Goal: Information Seeking & Learning: Learn about a topic

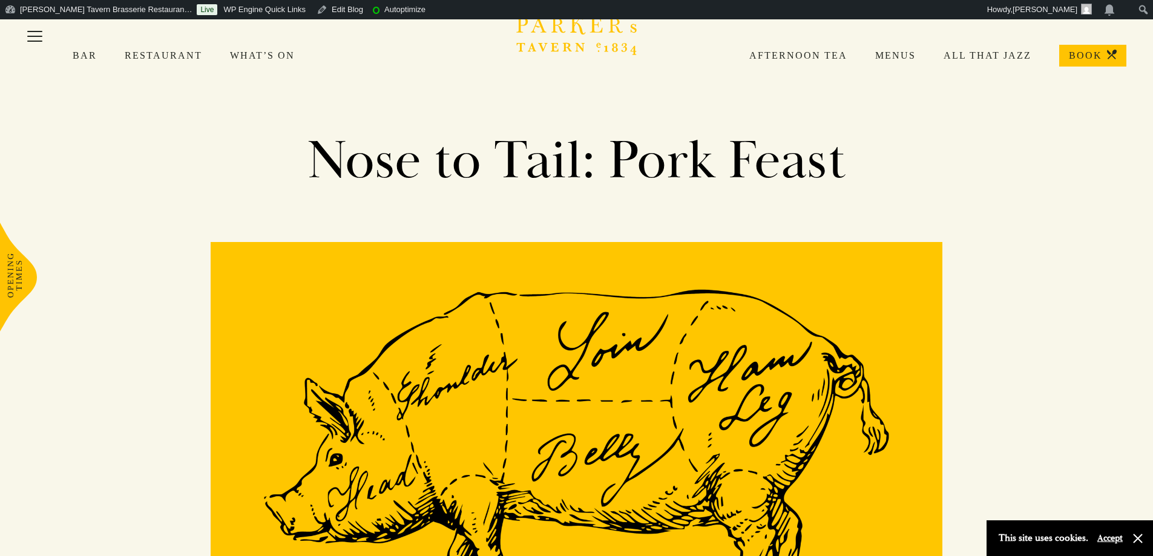
click at [813, 50] on link "Afternoon Tea" at bounding box center [785, 56] width 126 height 12
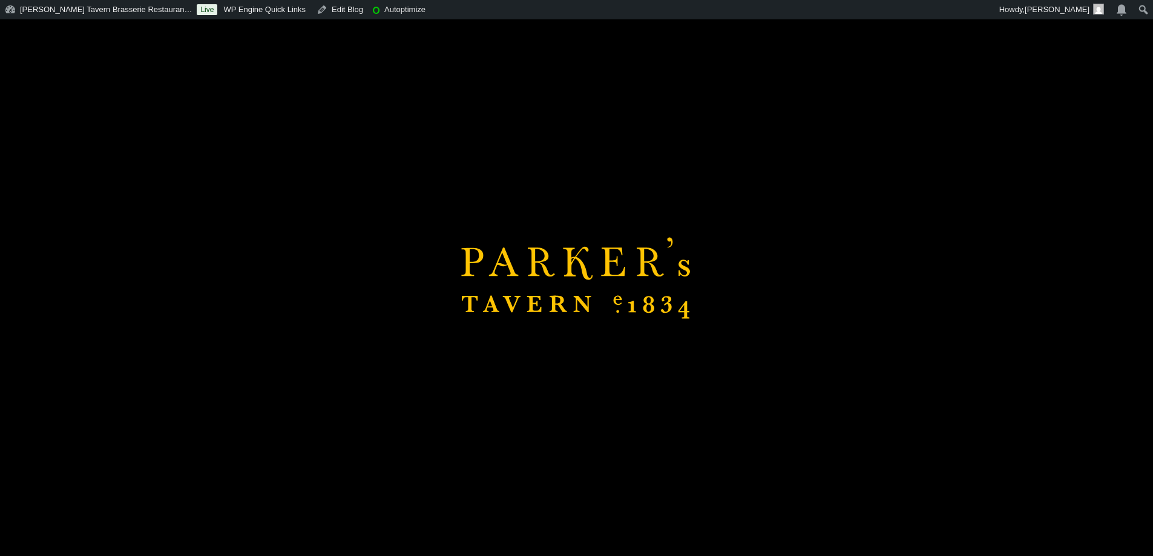
scroll to position [225, 0]
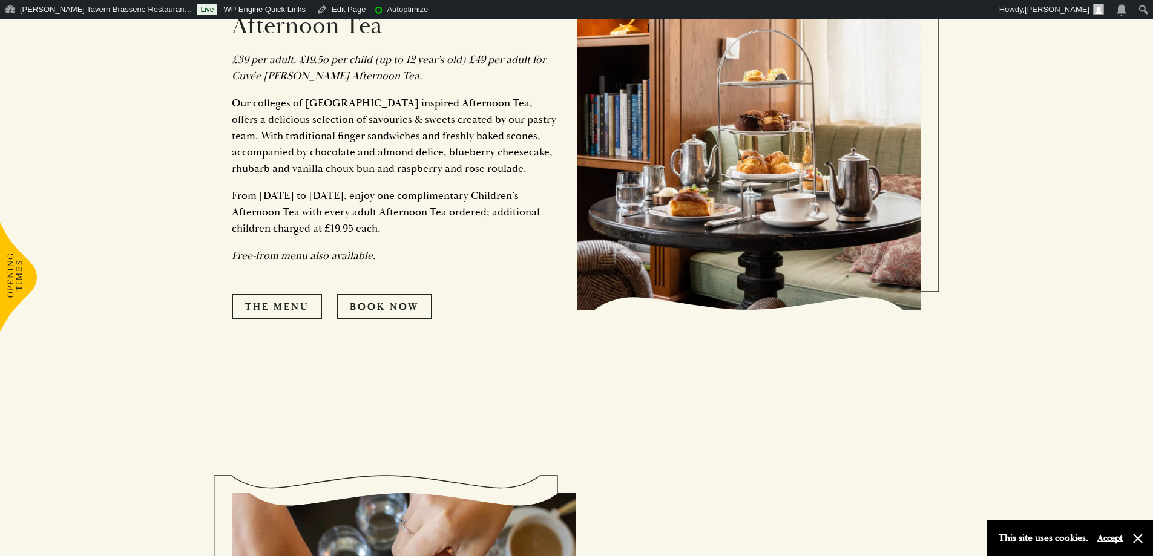
scroll to position [848, 0]
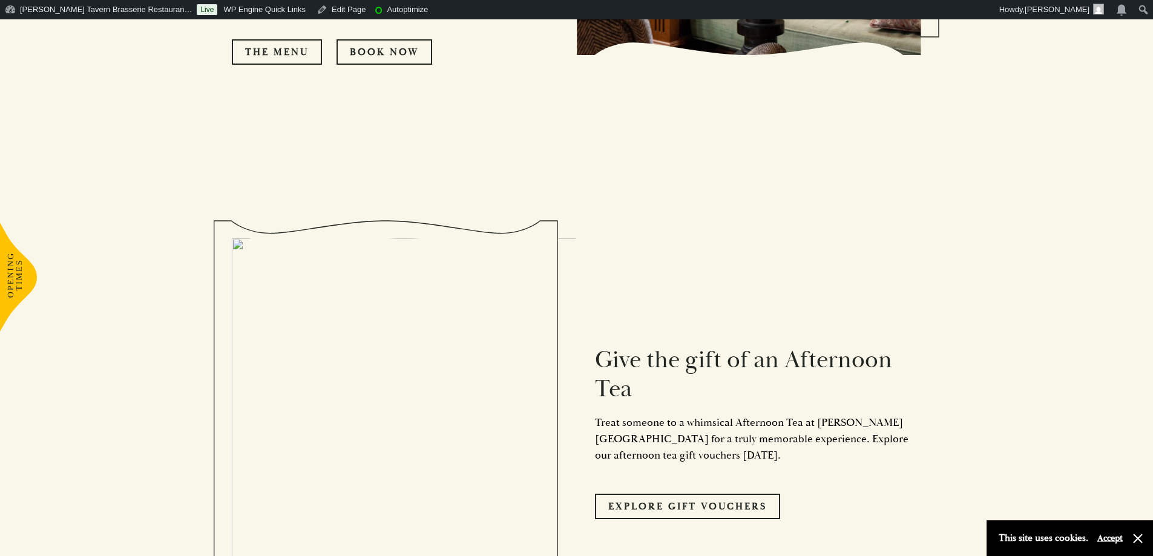
scroll to position [1150, 0]
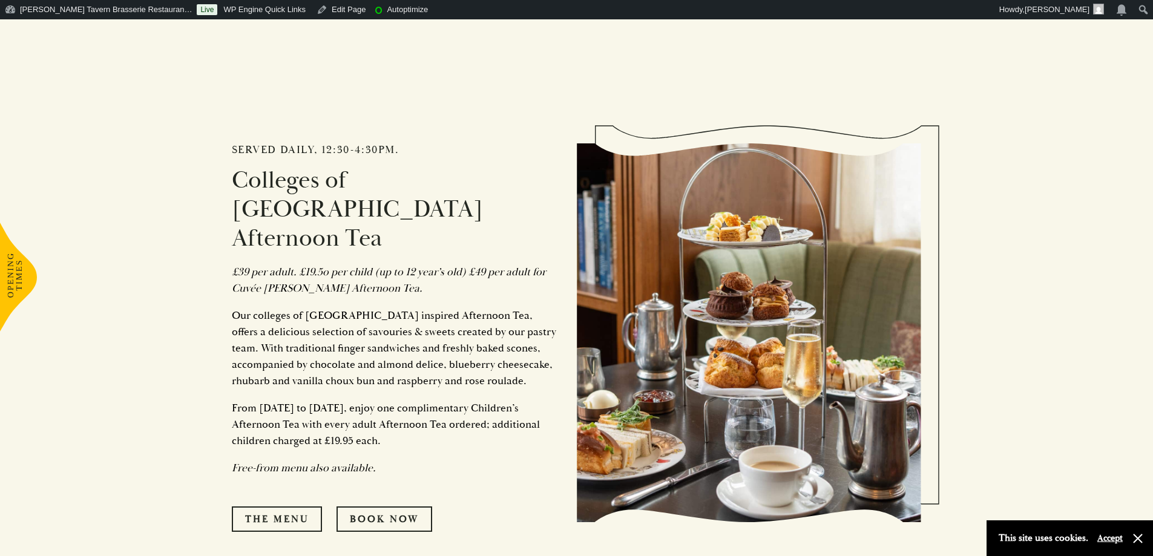
scroll to position [666, 0]
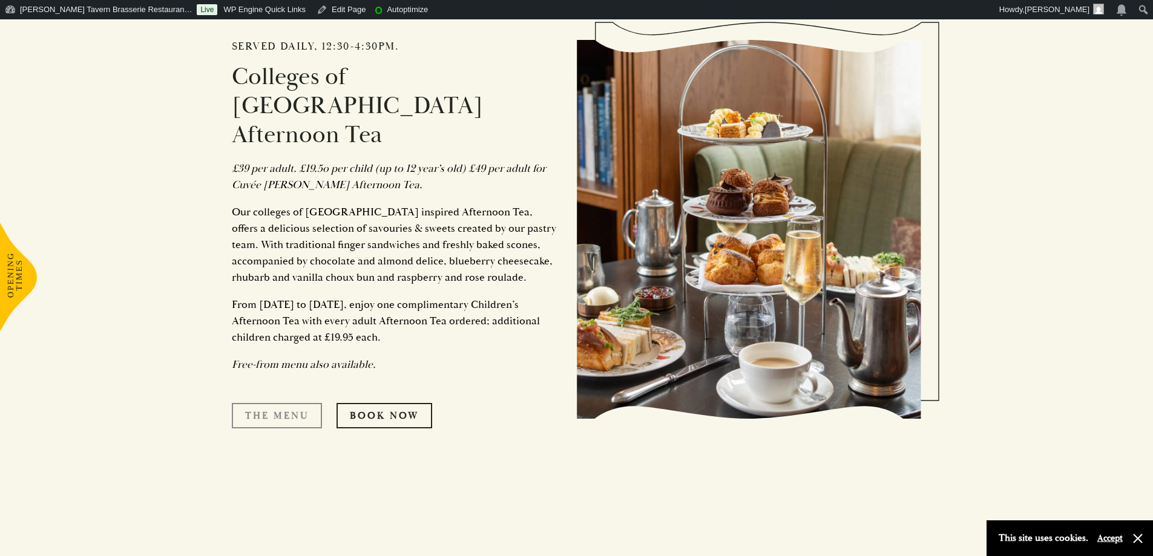
drag, startPoint x: 283, startPoint y: 394, endPoint x: 288, endPoint y: 384, distance: 10.8
click at [283, 403] on link "The Menu" at bounding box center [277, 415] width 90 height 25
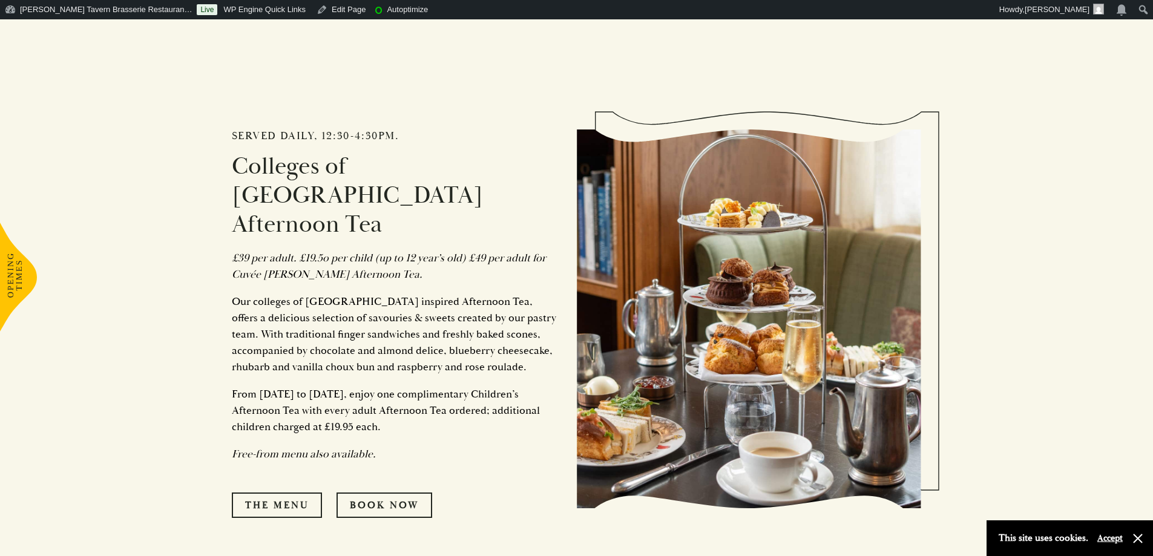
scroll to position [605, 0]
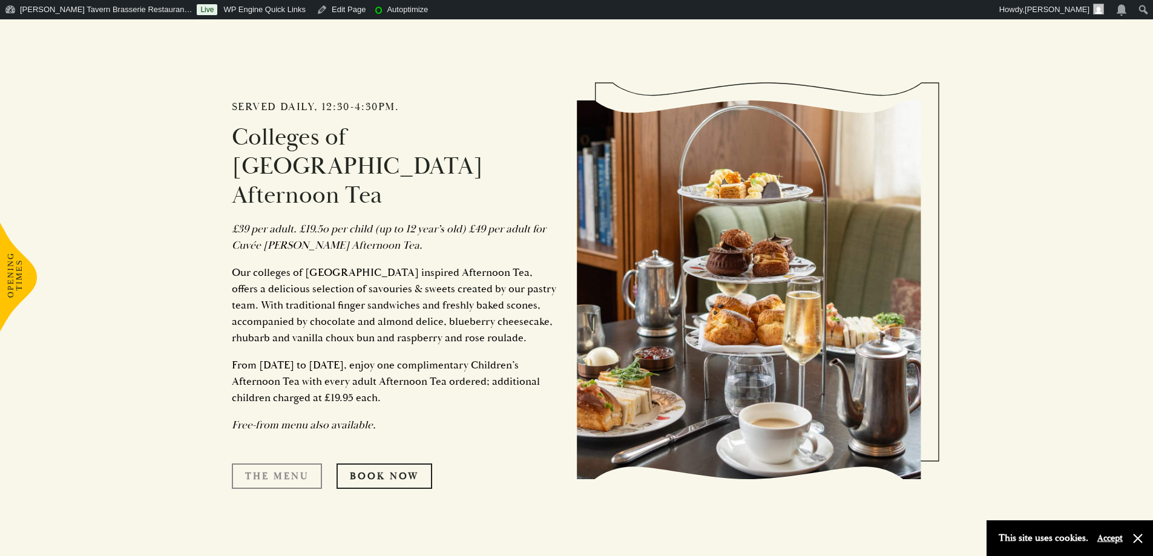
click at [258, 464] on link "The Menu" at bounding box center [277, 476] width 90 height 25
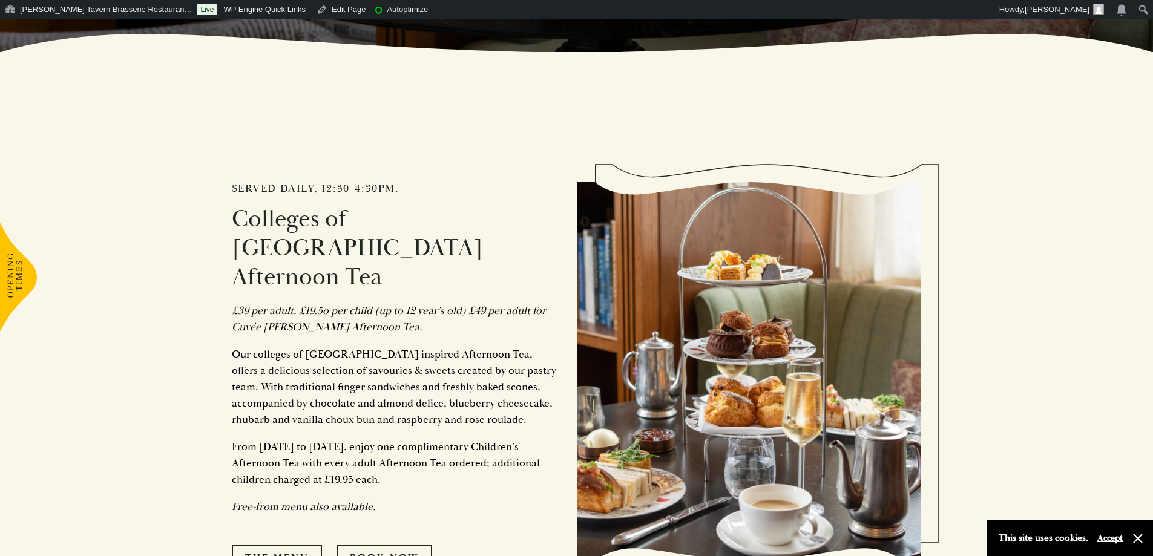
scroll to position [545, 0]
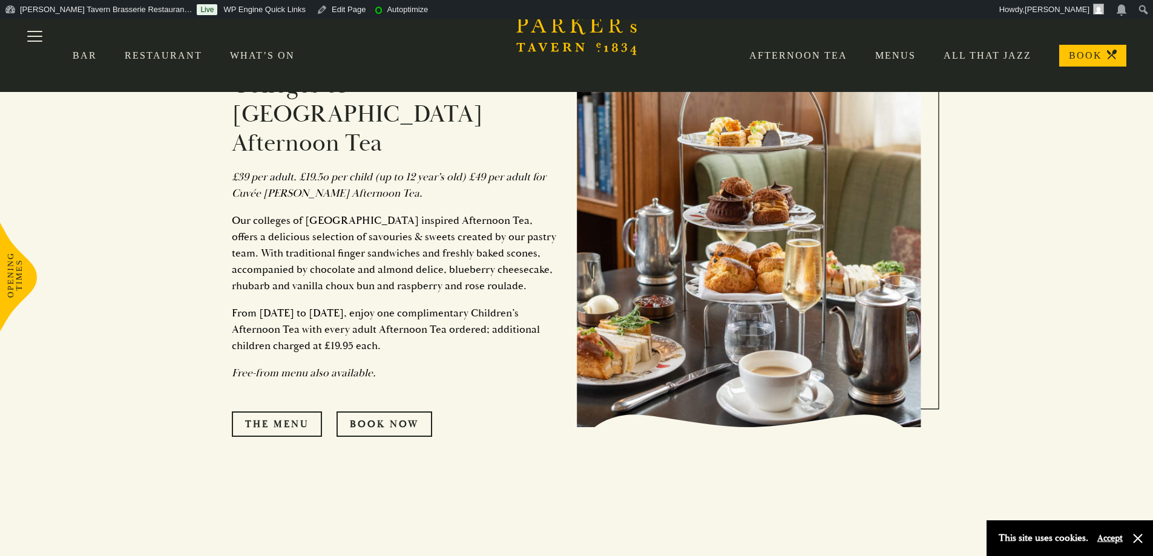
scroll to position [545, 0]
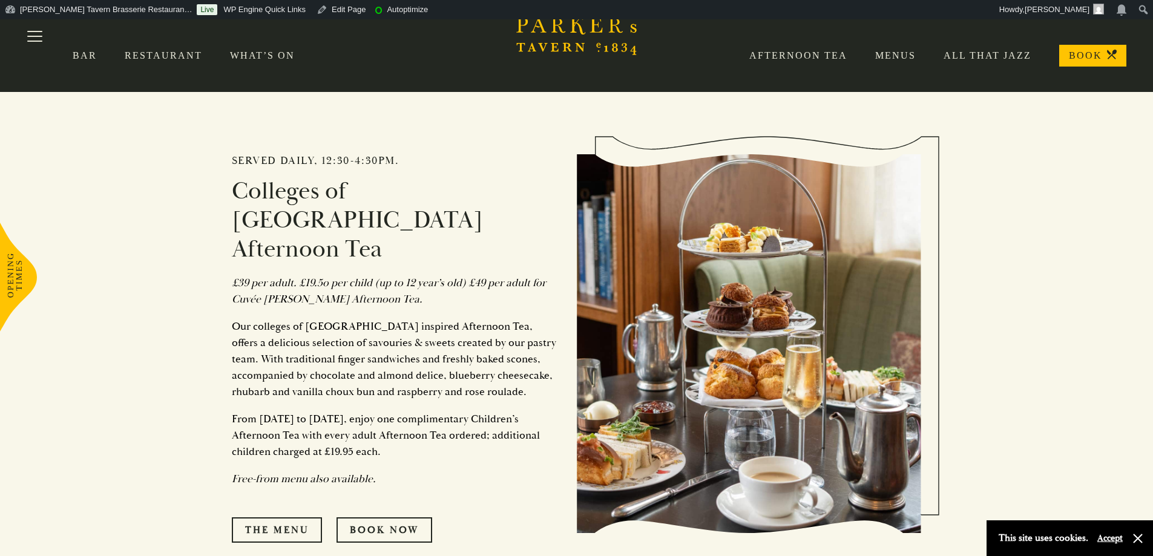
scroll to position [545, 0]
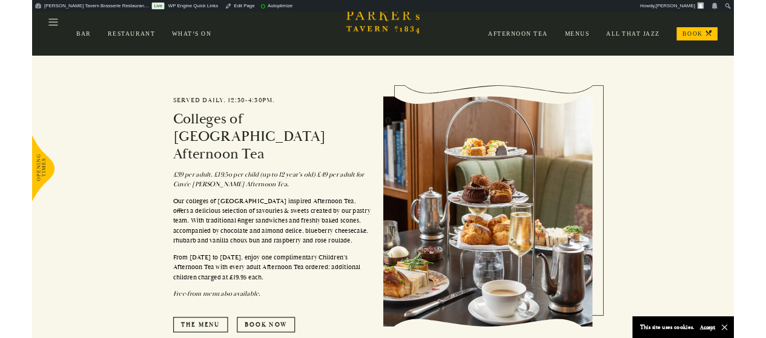
scroll to position [545, 0]
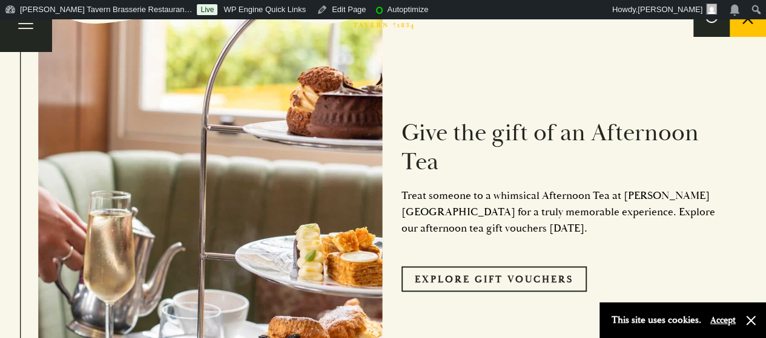
scroll to position [1055, 0]
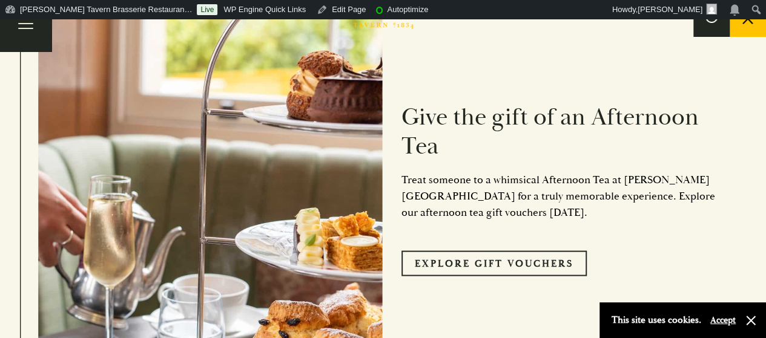
click at [428, 171] on p "Treat someone to a whimsical Afternoon Tea at Parker’s Tavern for a truly memor…" at bounding box center [564, 195] width 327 height 49
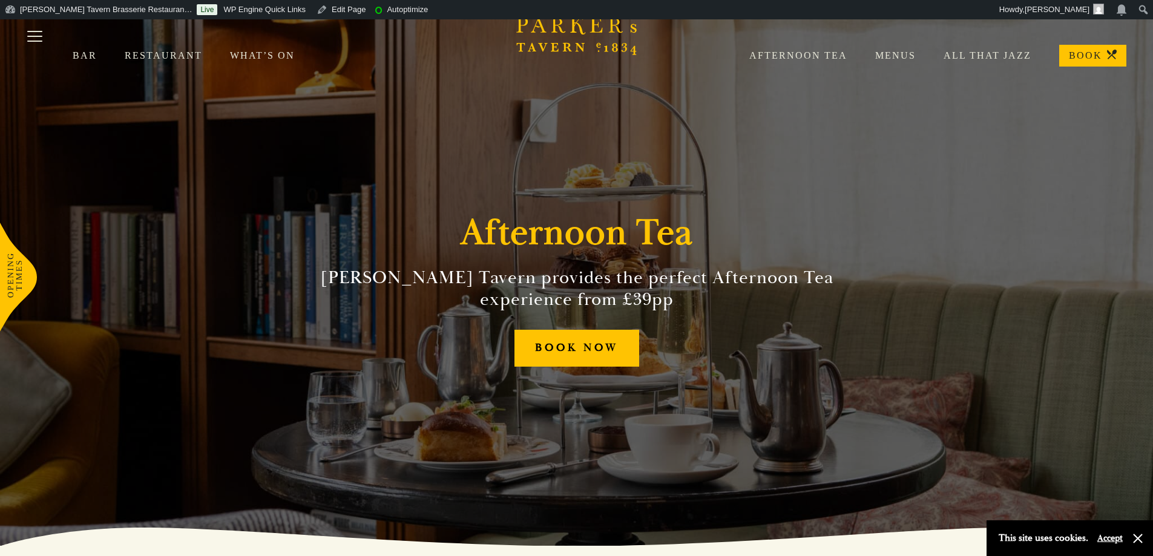
scroll to position [303, 0]
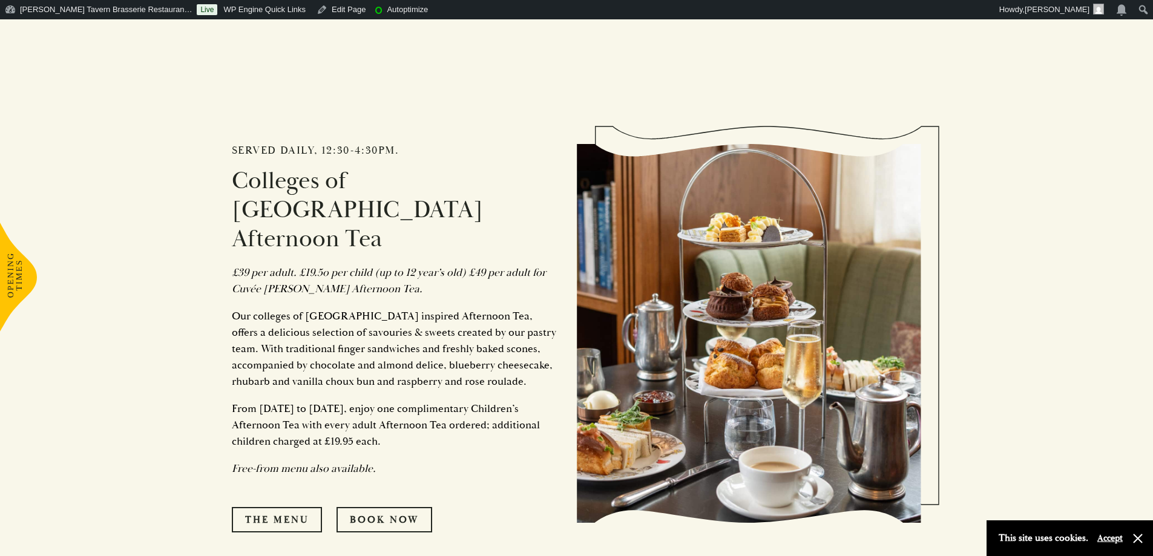
scroll to position [666, 0]
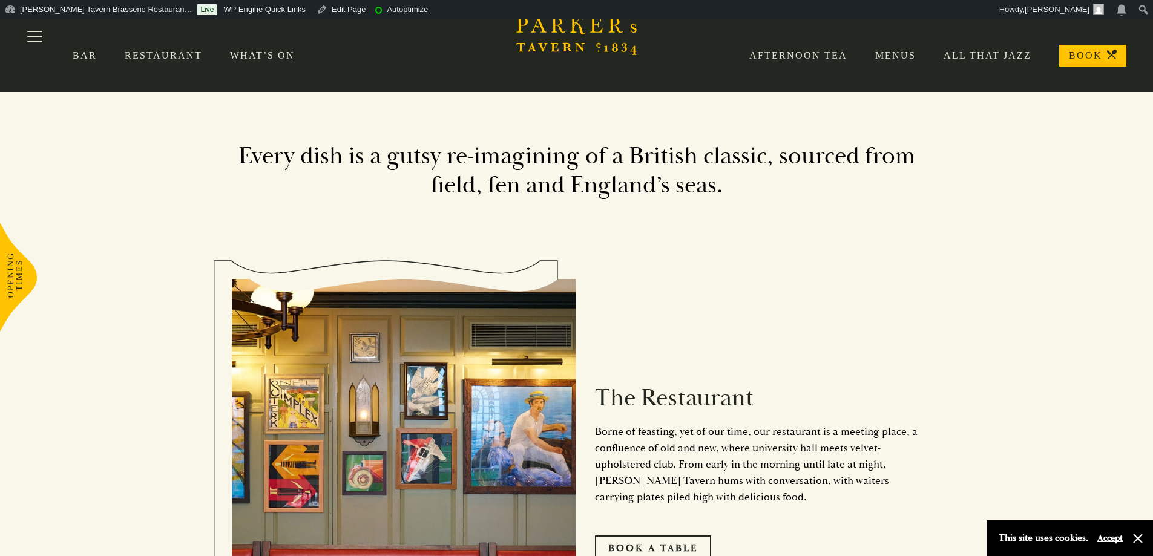
scroll to position [303, 0]
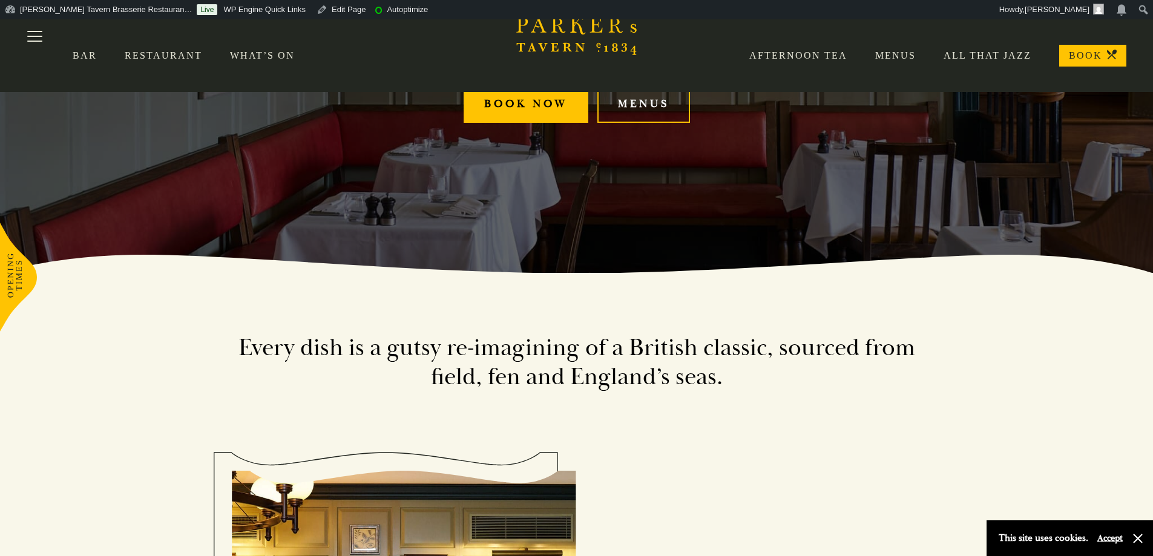
click at [900, 53] on link "Menus" at bounding box center [882, 56] width 68 height 12
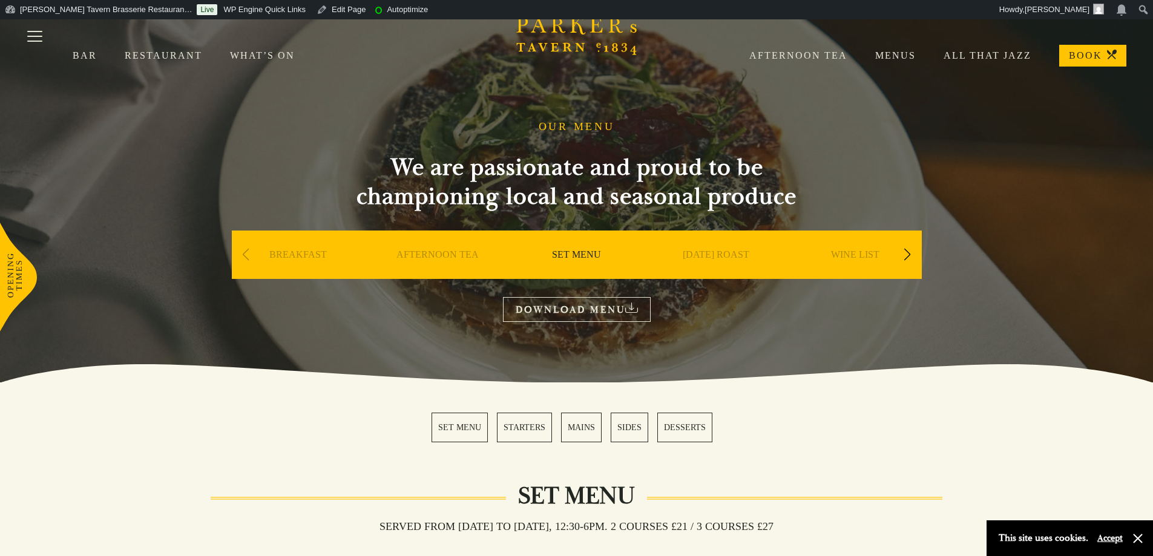
click at [914, 250] on div "Next slide" at bounding box center [908, 255] width 16 height 27
click at [727, 254] on link "A LA CARTE" at bounding box center [716, 273] width 56 height 48
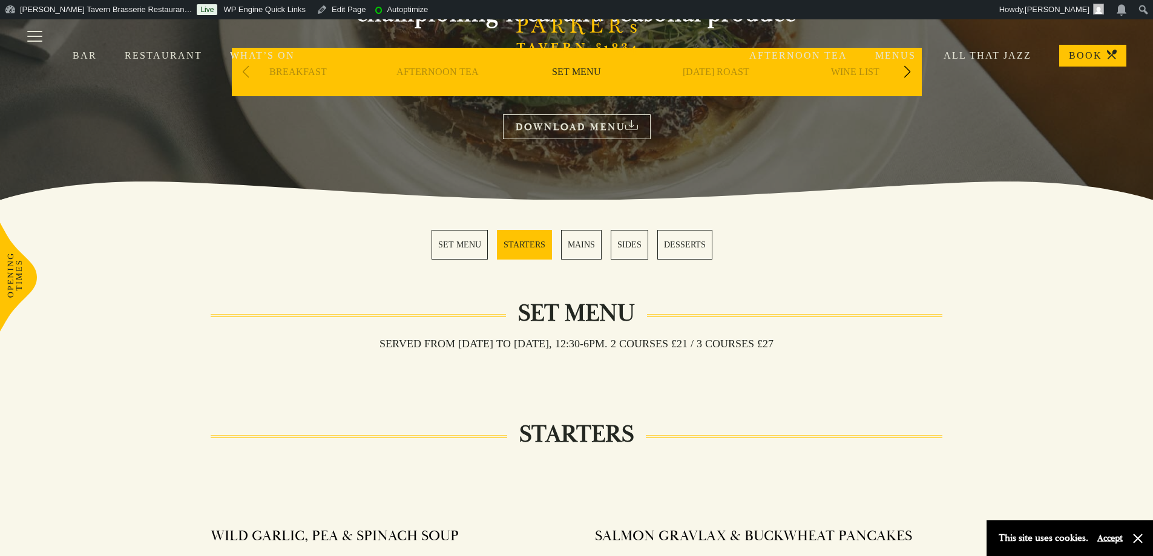
scroll to position [182, 0]
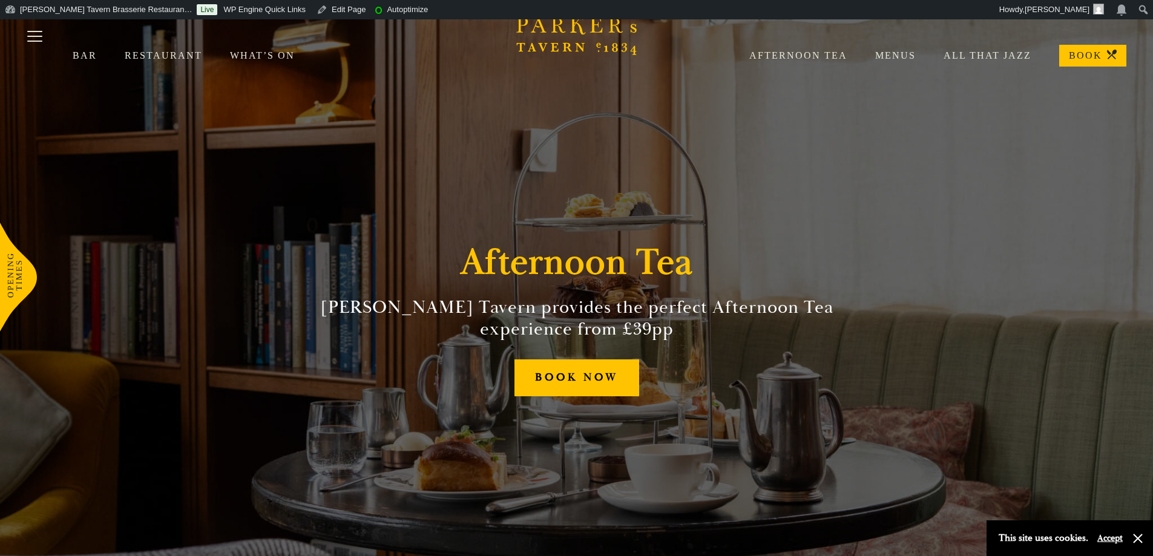
click at [888, 45] on div "Bar Restaurant What’s On Afternoon Tea Menus All That Jazz BOOK" at bounding box center [576, 55] width 1153 height 73
click at [897, 52] on link "Menus" at bounding box center [882, 56] width 68 height 12
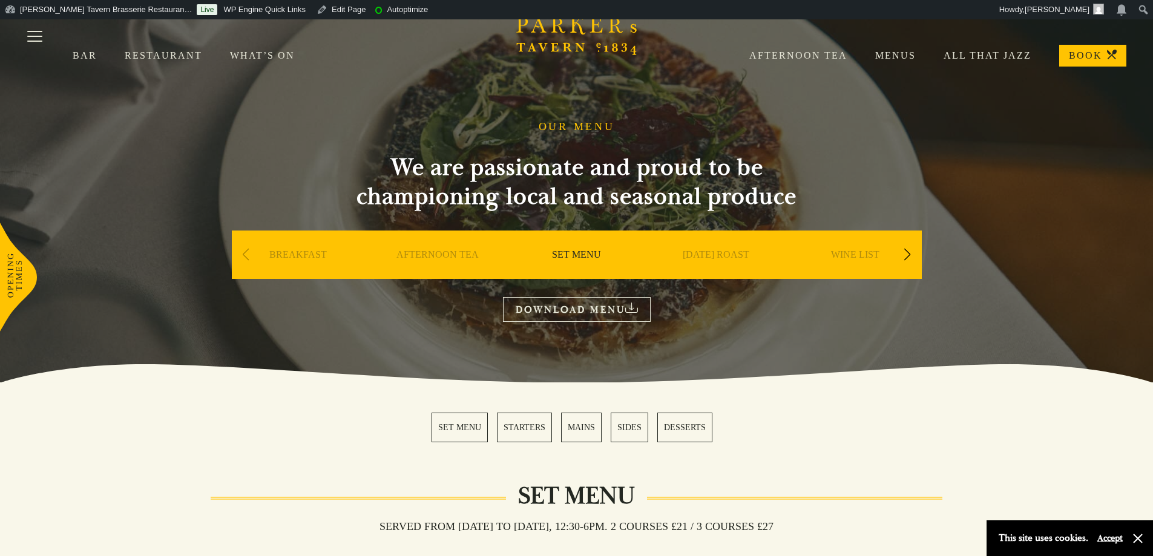
click at [243, 247] on div "Previous slide" at bounding box center [246, 255] width 16 height 27
click at [248, 252] on div "Previous slide" at bounding box center [246, 255] width 16 height 27
click at [896, 251] on div "WINE LIST" at bounding box center [855, 273] width 133 height 85
click at [904, 252] on div "Next slide" at bounding box center [908, 255] width 16 height 27
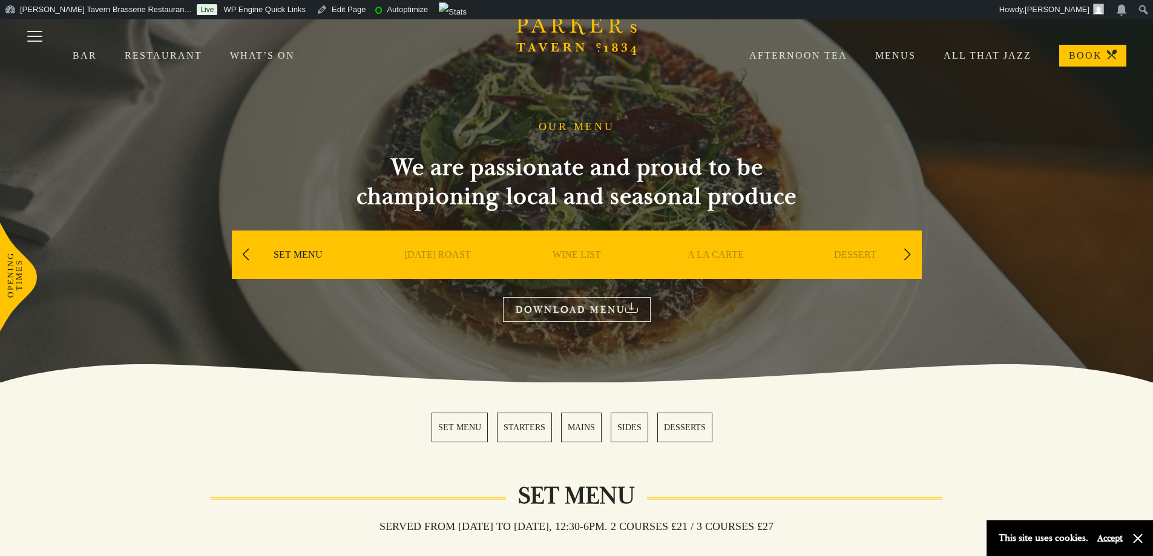
click at [699, 250] on link "A LA CARTE" at bounding box center [716, 273] width 56 height 48
click at [926, 252] on div "OUR MENU We are passionate and proud to be championing local and seasonal produ…" at bounding box center [577, 221] width 727 height 202
click at [915, 252] on div "Next slide" at bounding box center [908, 255] width 16 height 27
click at [913, 254] on div "Next slide" at bounding box center [908, 255] width 16 height 27
click at [720, 256] on link "A LA CARTE" at bounding box center [716, 273] width 56 height 48
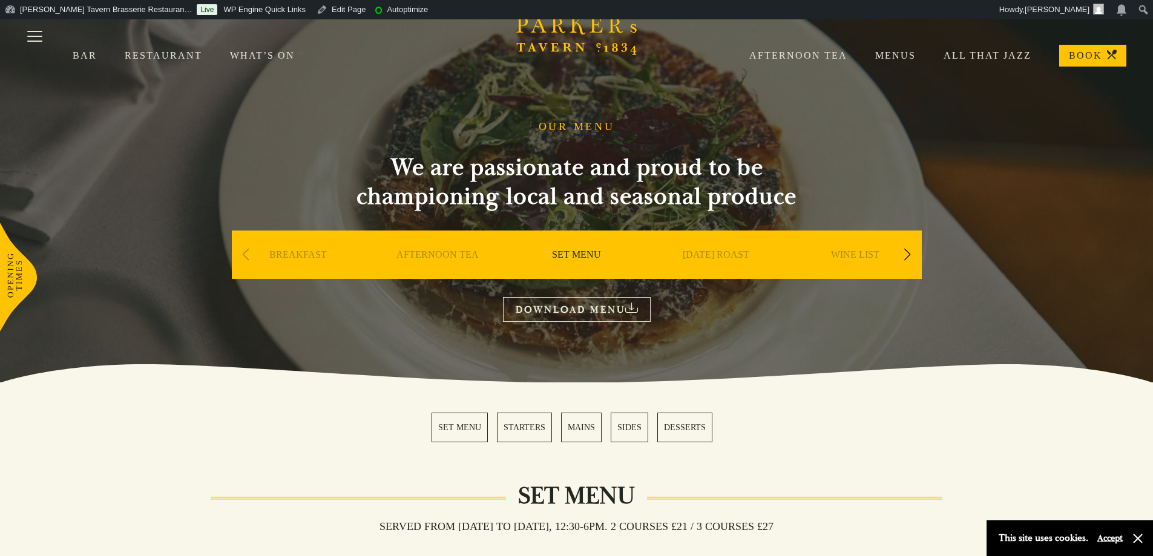
click at [905, 253] on div "Next slide" at bounding box center [908, 255] width 16 height 27
click at [875, 256] on link "A LA CARTE" at bounding box center [855, 273] width 56 height 48
click at [912, 248] on div "Next slide" at bounding box center [908, 255] width 16 height 27
click at [866, 250] on link "A LA CARTE" at bounding box center [855, 273] width 56 height 48
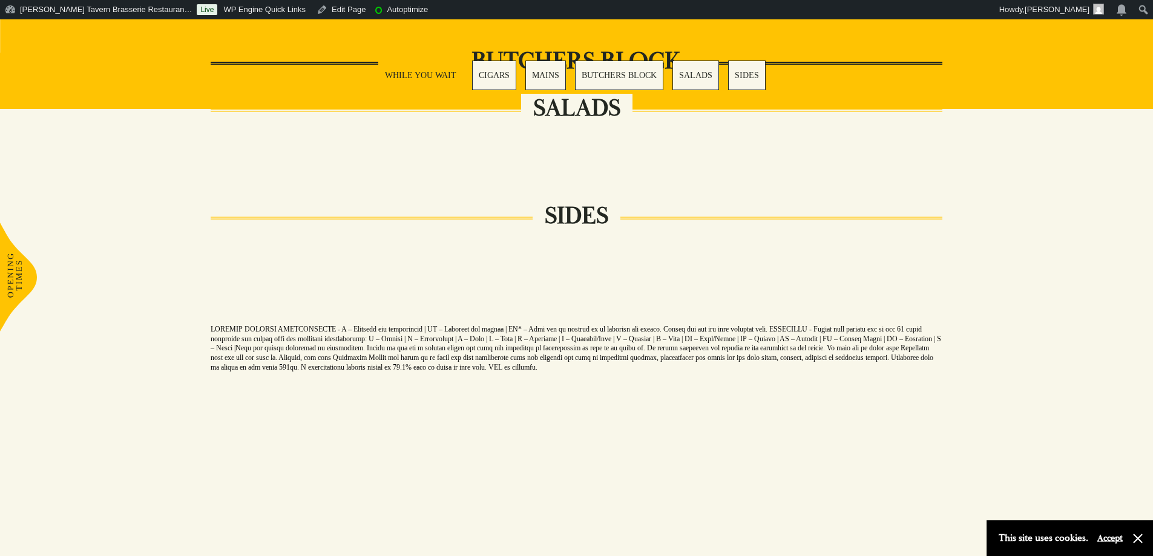
scroll to position [1453, 0]
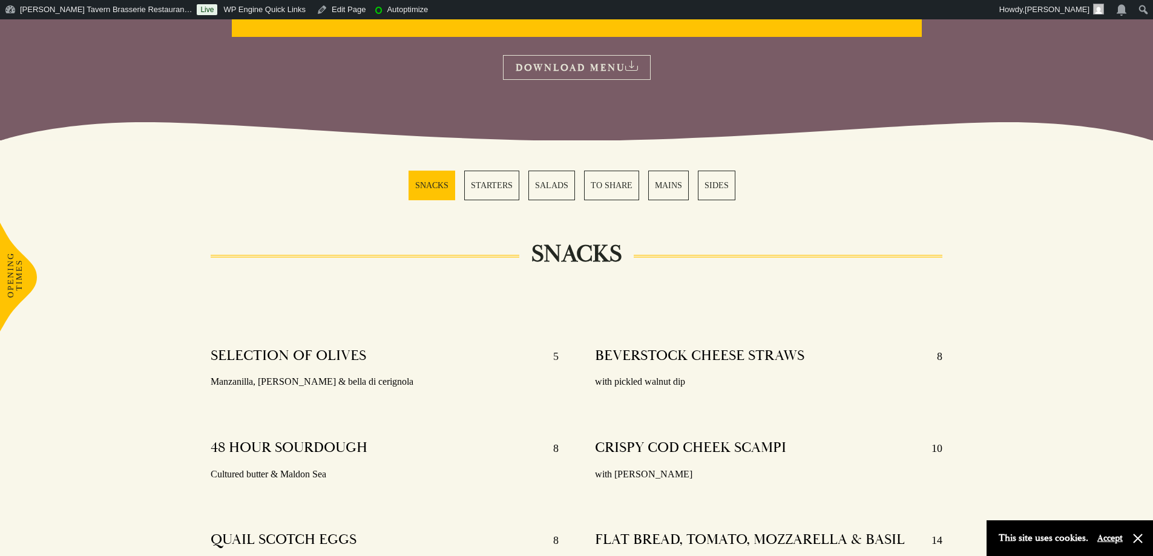
scroll to position [424, 0]
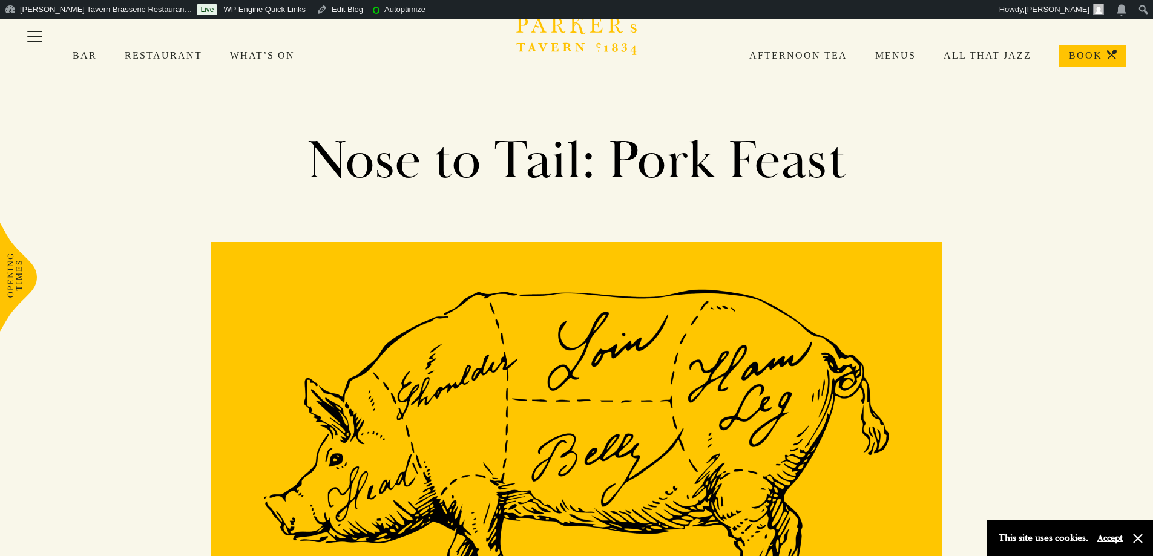
click at [804, 51] on link "Afternoon Tea" at bounding box center [785, 56] width 126 height 12
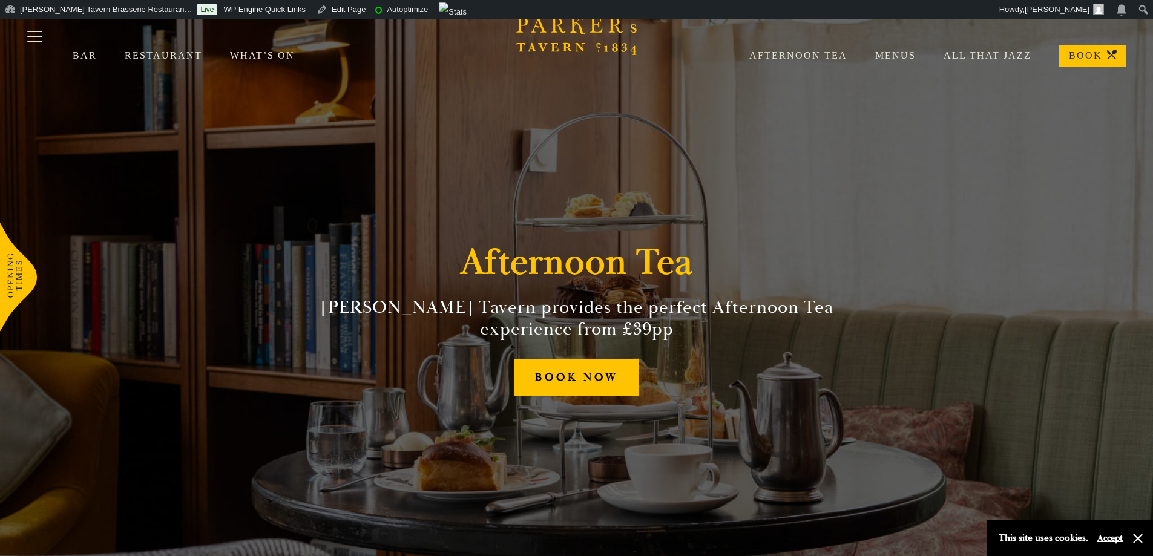
click at [888, 52] on link "Menus" at bounding box center [882, 56] width 68 height 12
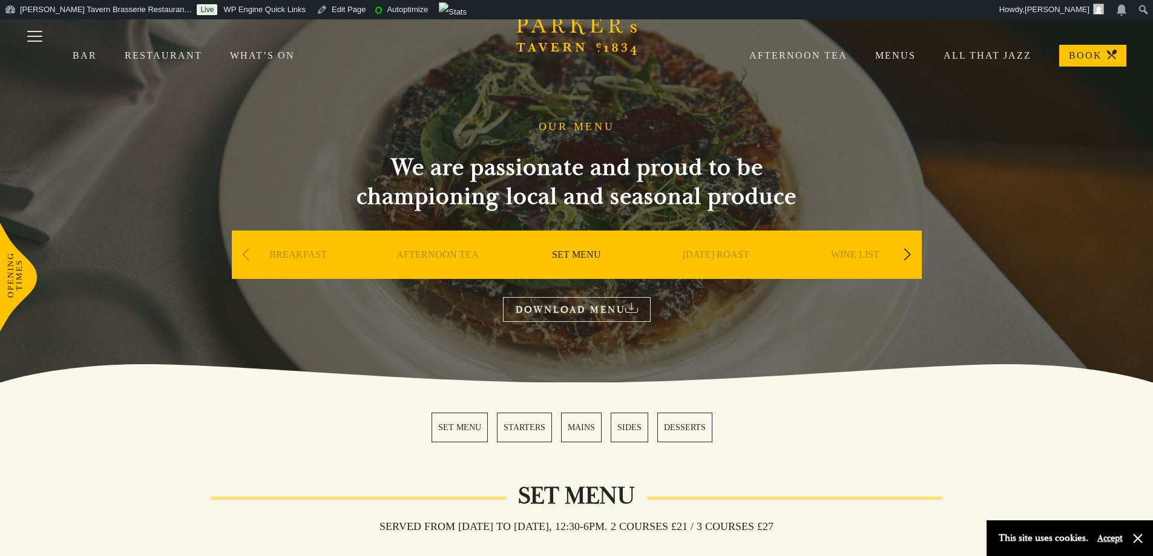
click at [911, 257] on div "Next slide" at bounding box center [908, 255] width 16 height 27
click at [911, 254] on div "Next slide" at bounding box center [908, 255] width 16 height 27
click at [709, 255] on link "A LA CARTE" at bounding box center [716, 273] width 56 height 48
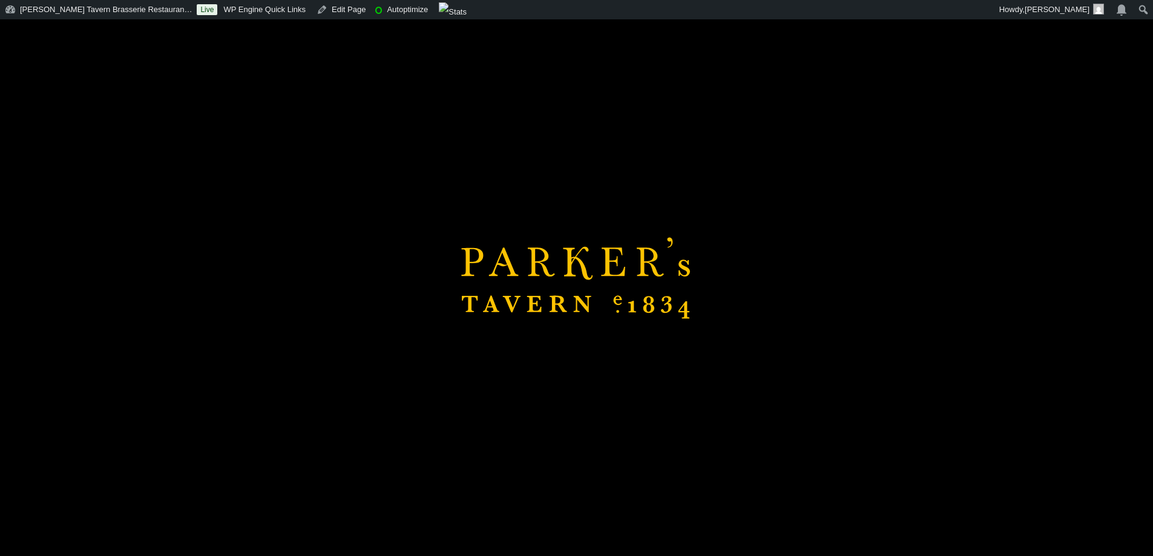
scroll to position [242, 0]
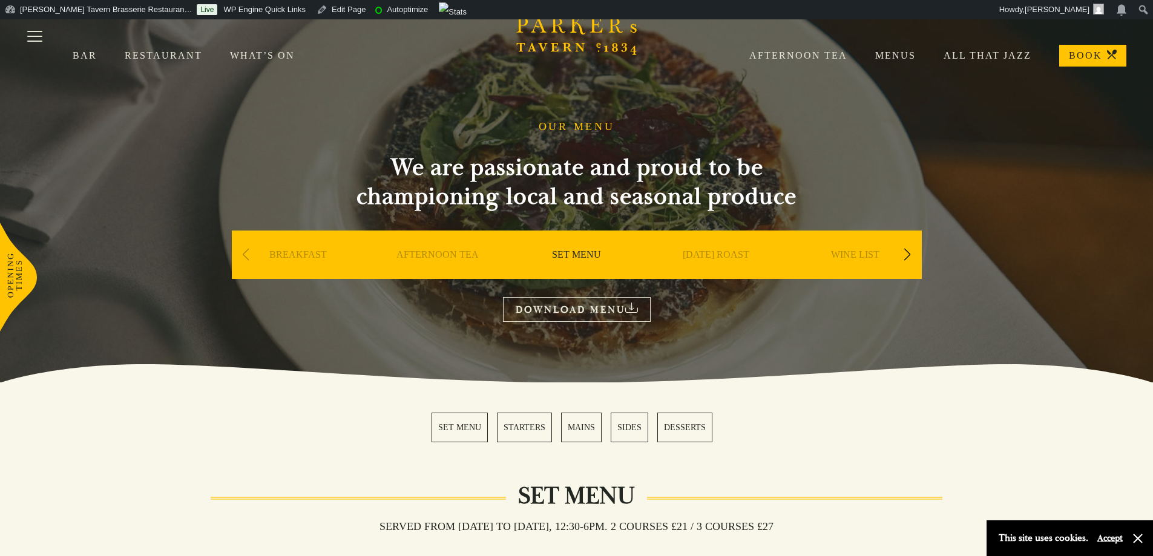
click at [900, 250] on div "Next slide" at bounding box center [908, 255] width 16 height 27
click at [701, 255] on link "A LA CARTE" at bounding box center [716, 273] width 56 height 48
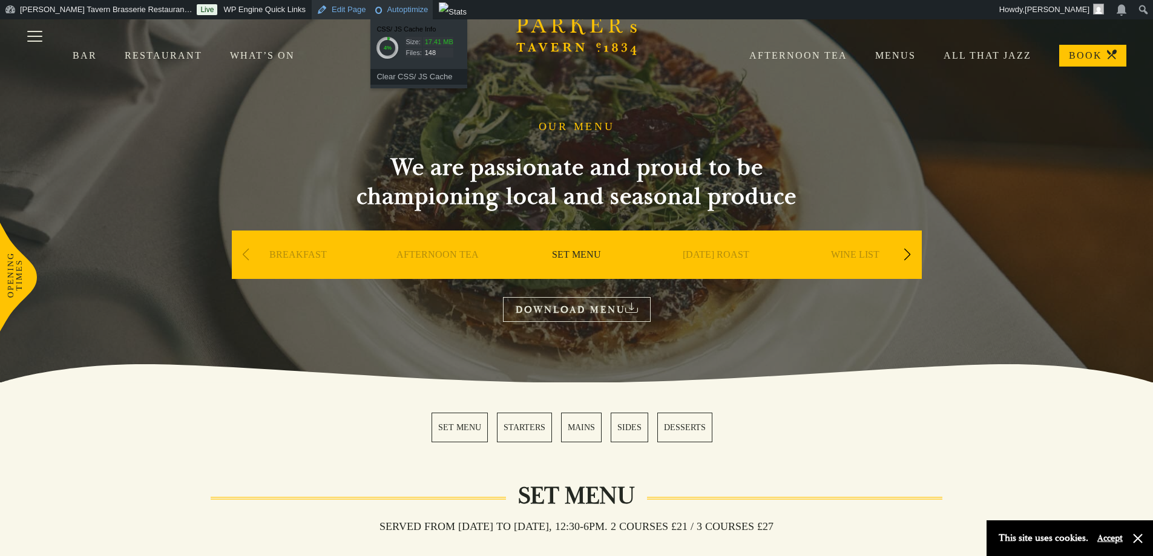
click at [312, 11] on link "Edit Page" at bounding box center [341, 9] width 59 height 19
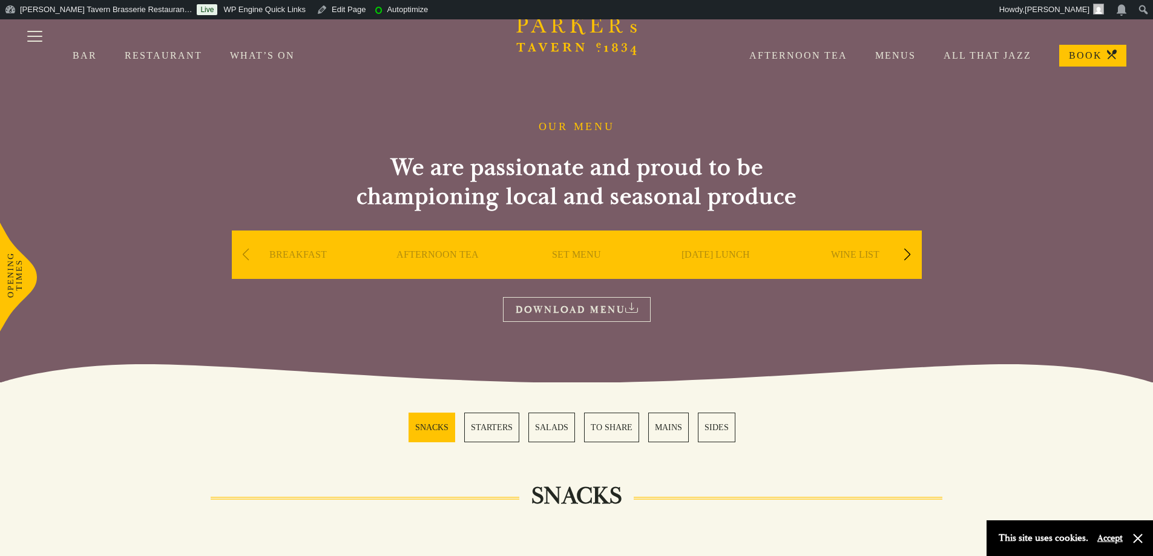
click at [907, 255] on div "Next slide" at bounding box center [908, 255] width 16 height 27
click at [733, 256] on link "A LA CARTE" at bounding box center [716, 273] width 56 height 48
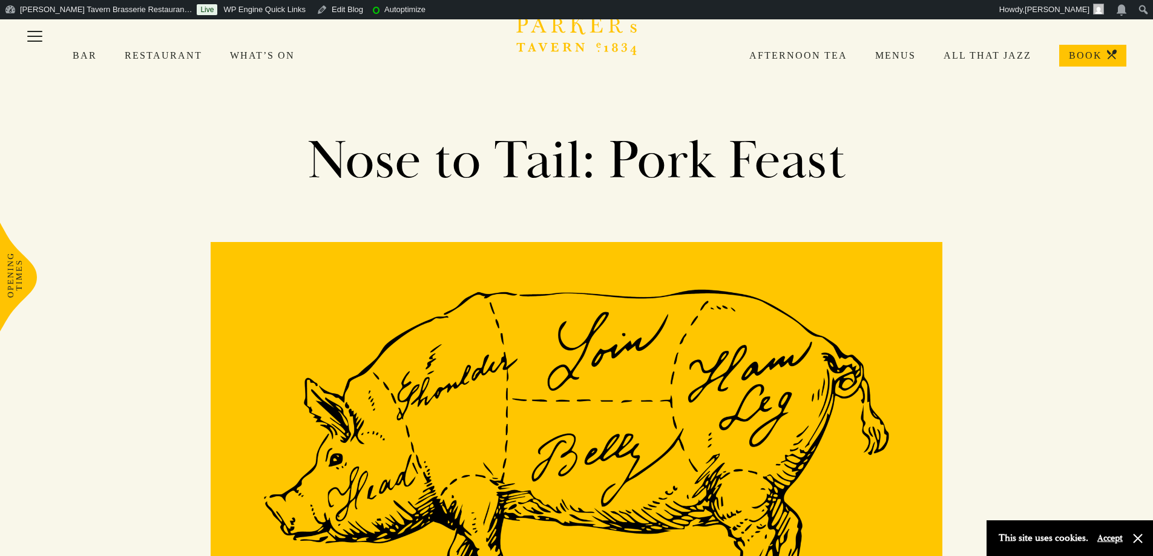
click at [581, 40] on icon "Brasserie Restaurant Cambridge | Parker's Tavern Cambridge Parker's Tavern is a…" at bounding box center [576, 33] width 121 height 43
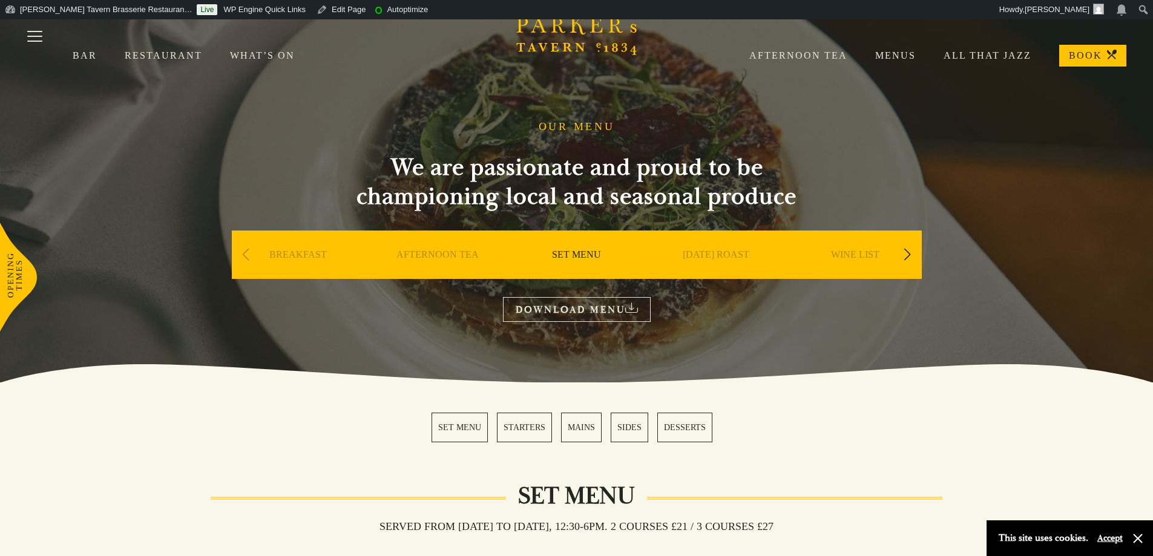
click at [909, 251] on div "Next slide" at bounding box center [908, 255] width 16 height 27
click at [248, 250] on div "Previous slide" at bounding box center [246, 255] width 16 height 27
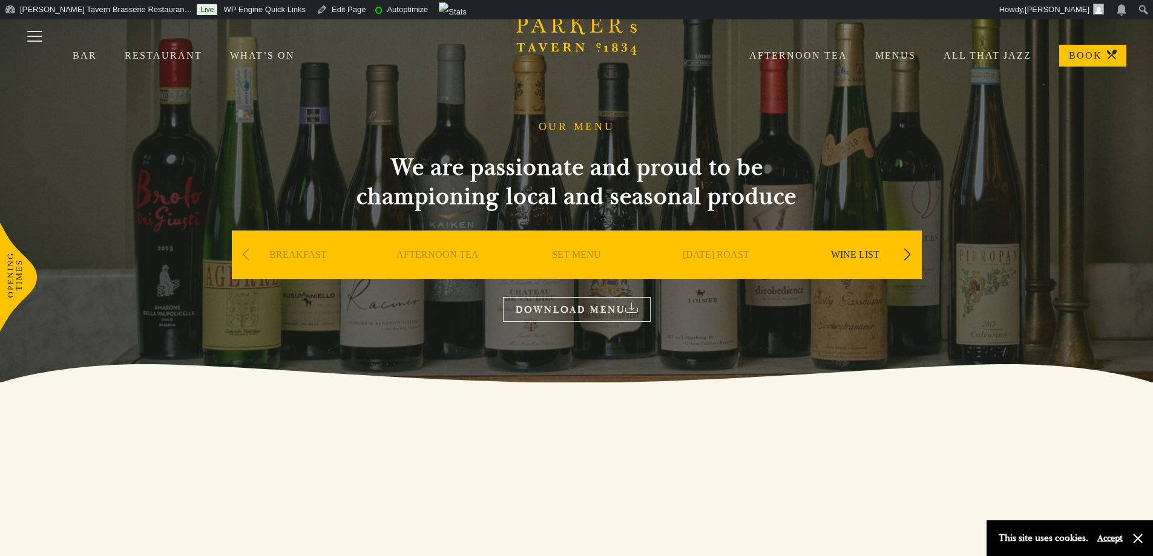
click at [886, 50] on link "Menus" at bounding box center [882, 56] width 68 height 12
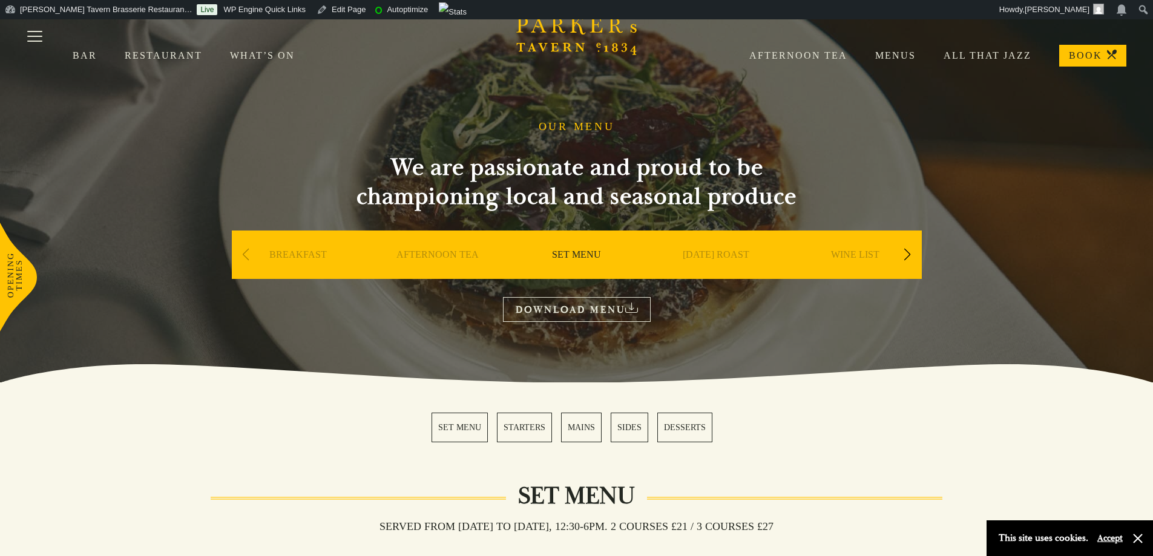
click at [910, 252] on div "Next slide" at bounding box center [908, 255] width 16 height 27
click at [720, 256] on link "A LA CARTE" at bounding box center [716, 273] width 56 height 48
click at [908, 258] on div "Next slide" at bounding box center [908, 255] width 16 height 27
click at [908, 257] on div "Next slide" at bounding box center [908, 255] width 16 height 27
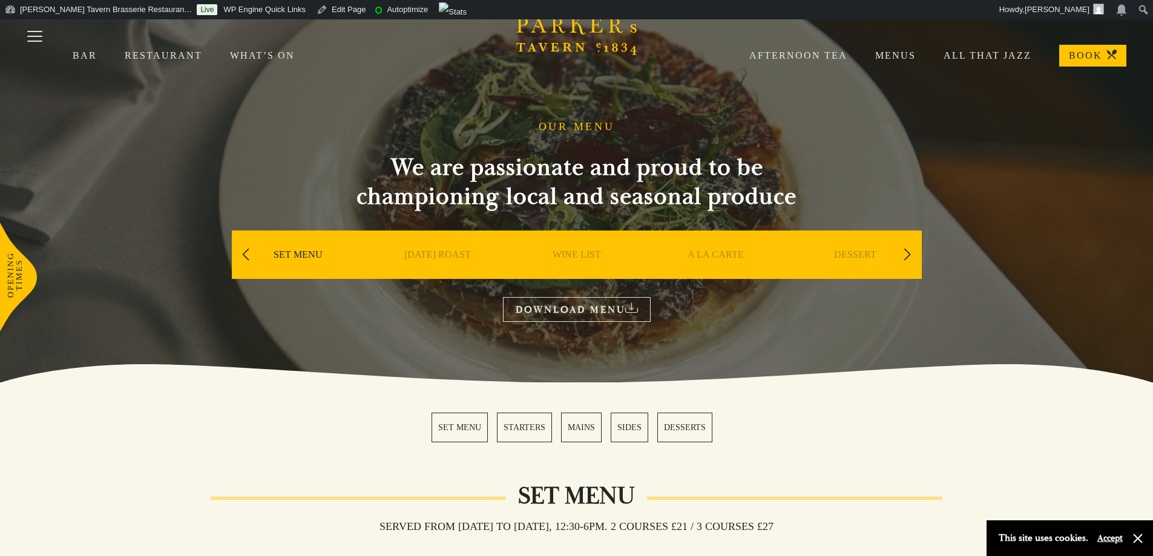
click at [721, 252] on link "A LA CARTE" at bounding box center [716, 273] width 56 height 48
click at [897, 252] on div "WINE LIST" at bounding box center [855, 273] width 133 height 85
click at [903, 252] on div "Next slide" at bounding box center [908, 255] width 16 height 27
click at [903, 253] on div "Next slide" at bounding box center [908, 255] width 16 height 27
click at [713, 246] on div "A LA CARTE" at bounding box center [716, 273] width 133 height 85
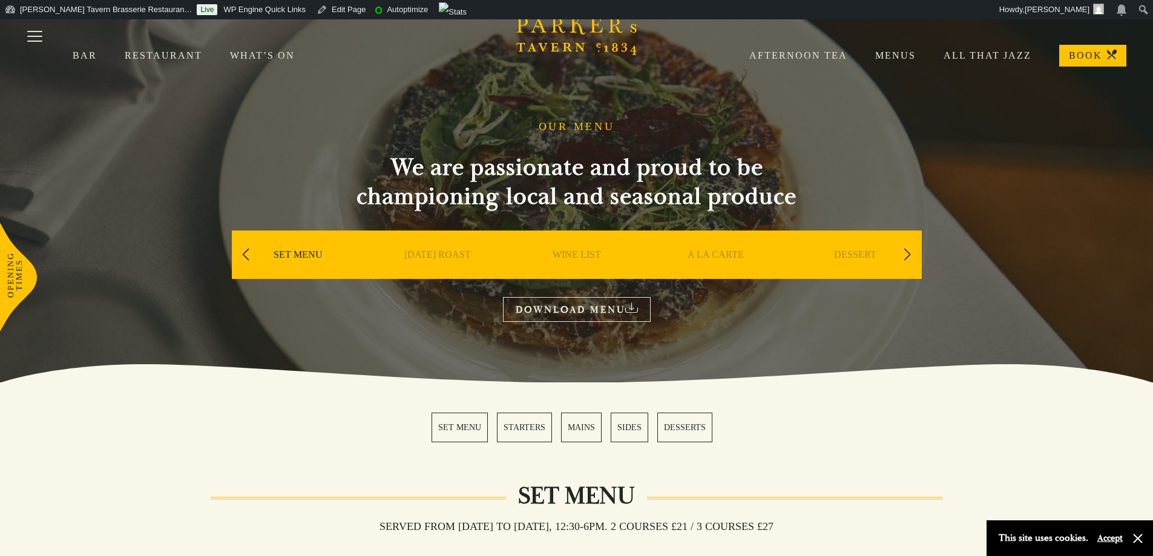
click at [714, 252] on link "A LA CARTE" at bounding box center [716, 273] width 56 height 48
click at [915, 257] on div "Next slide" at bounding box center [908, 255] width 16 height 27
click at [868, 254] on link "A LA CARTE" at bounding box center [855, 273] width 56 height 48
